Goal: Find specific page/section: Find specific page/section

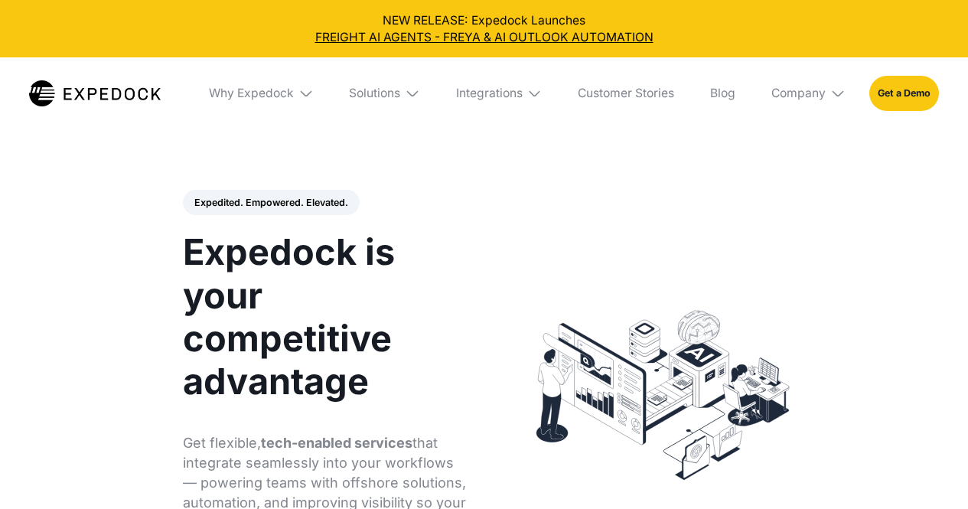
select select
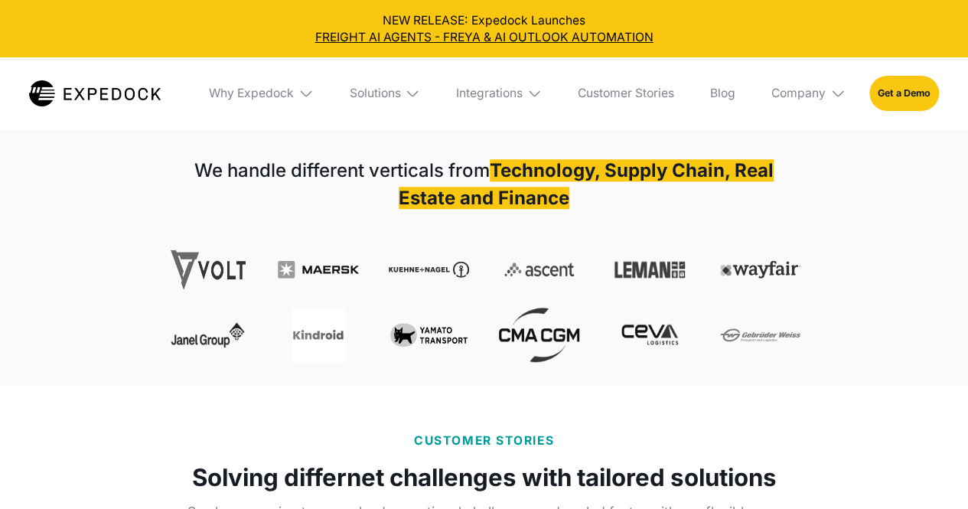
scroll to position [535, 0]
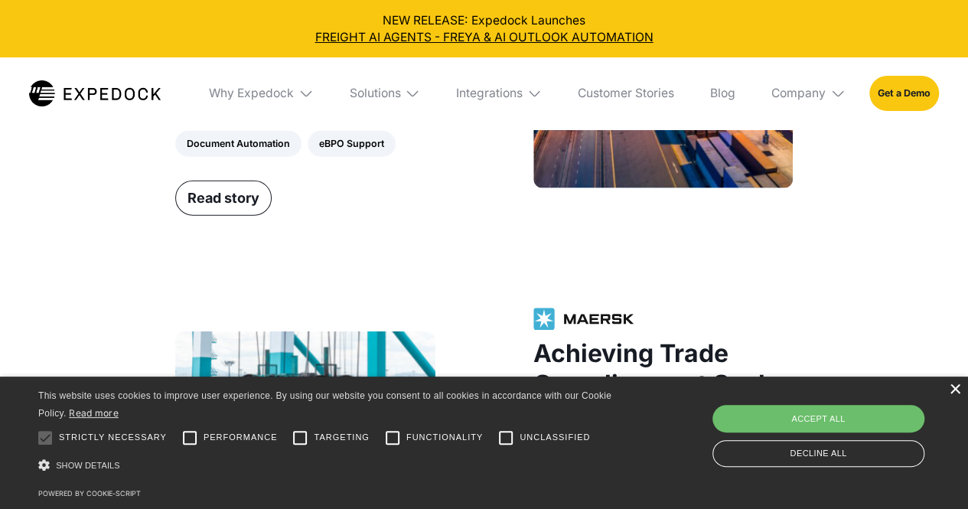
click at [954, 392] on div "×" at bounding box center [953, 389] width 11 height 11
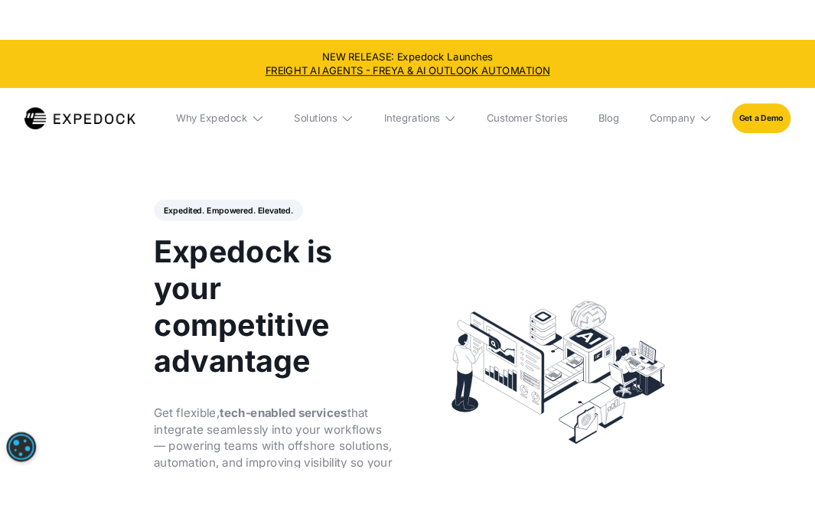
scroll to position [0, 0]
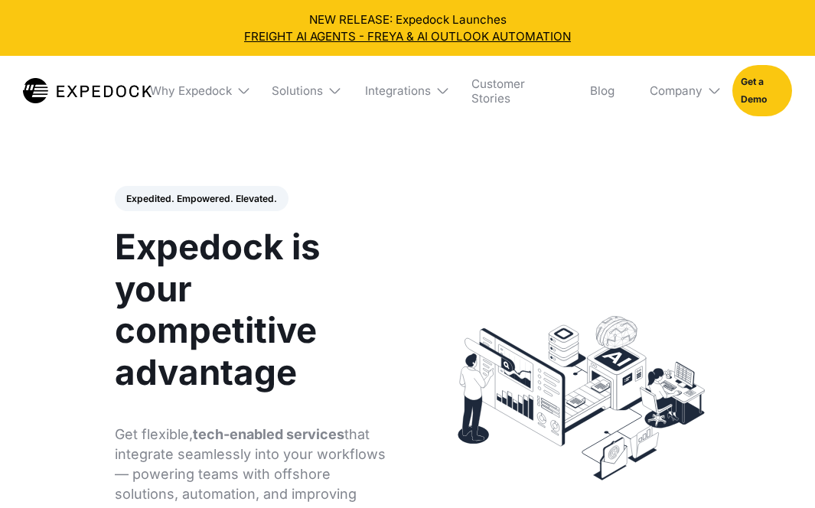
select select
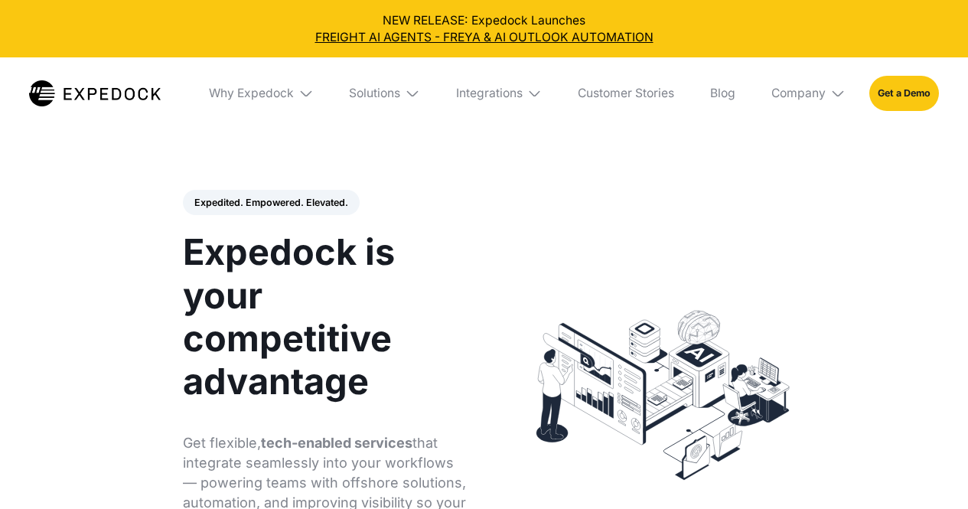
select select
